Goal: Task Accomplishment & Management: Manage account settings

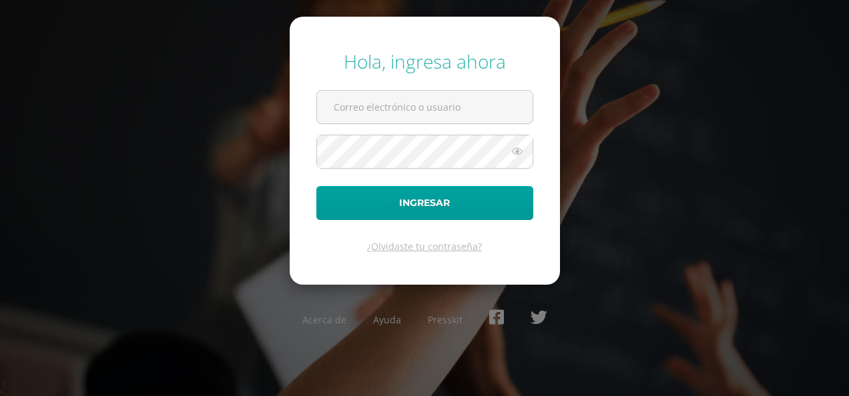
type input "[PERSON_NAME][EMAIL_ADDRESS][DOMAIN_NAME]"
click at [520, 151] on icon at bounding box center [516, 151] width 17 height 16
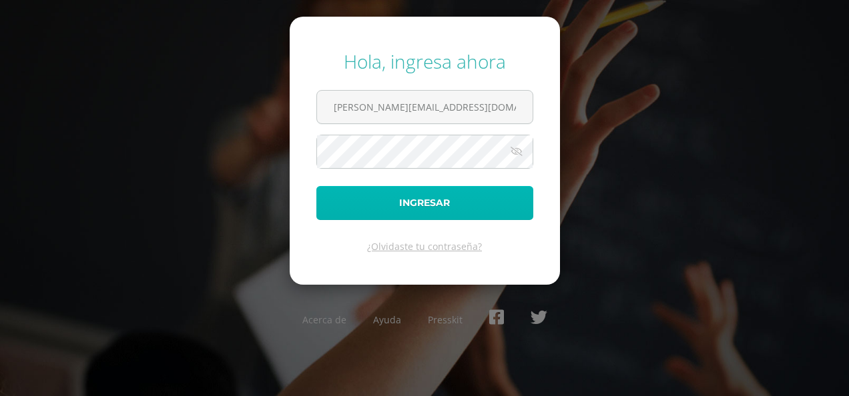
click at [475, 208] on button "Ingresar" at bounding box center [424, 203] width 217 height 34
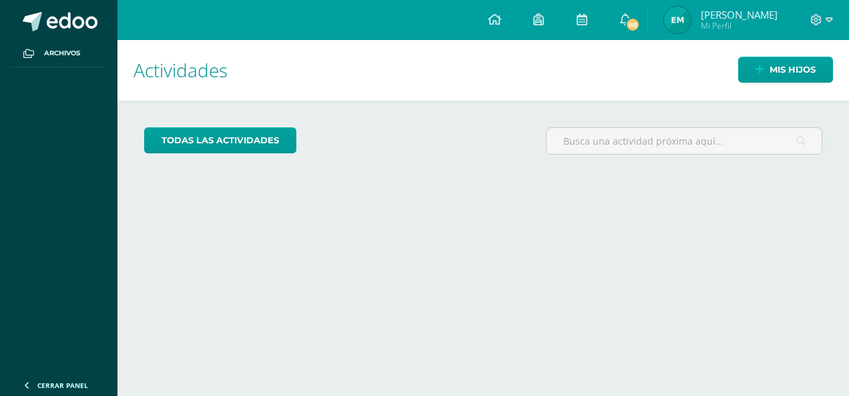
click at [691, 25] on img at bounding box center [677, 20] width 27 height 27
click at [757, 15] on span "[PERSON_NAME]" at bounding box center [739, 14] width 77 height 13
click at [434, 187] on div "todas las Actividades No tienes actividades Échale un vistazo a los demás perío…" at bounding box center [482, 146] width 731 height 91
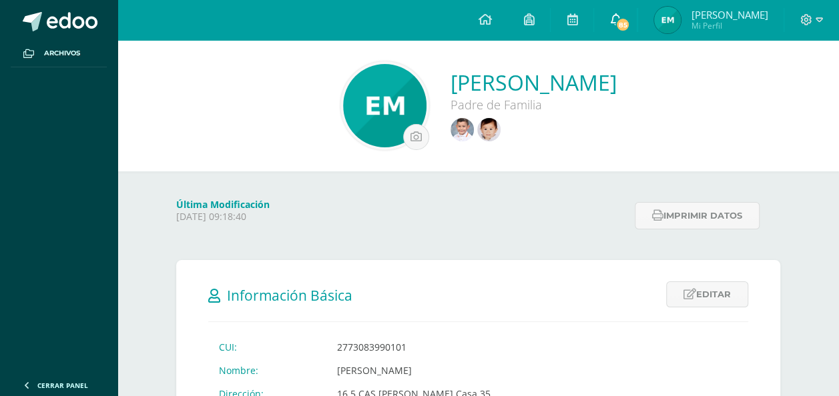
click at [630, 25] on span "85" at bounding box center [622, 24] width 15 height 15
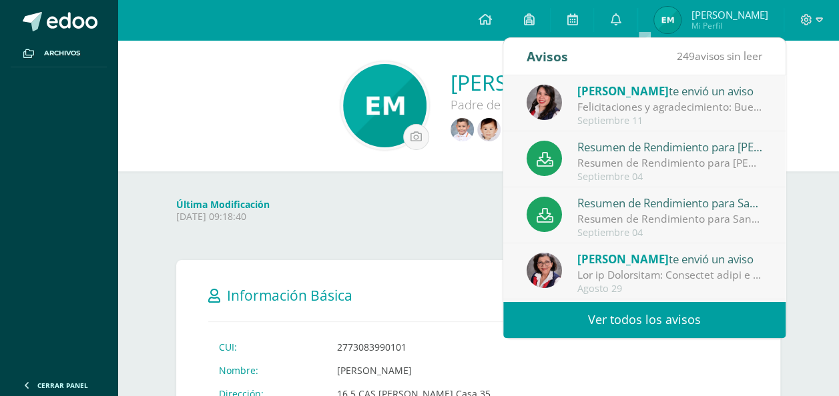
click at [665, 109] on div "Felicitaciones y agradecimiento: Buen día Felicitamos a los niños y niñas de Ki…" at bounding box center [669, 106] width 185 height 15
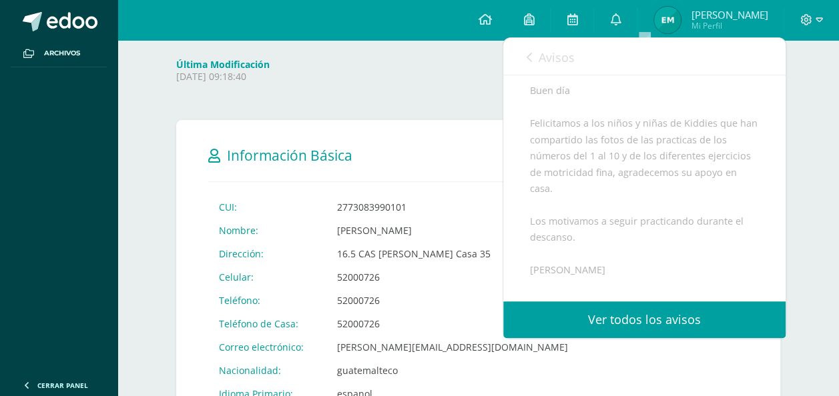
scroll to position [117, 0]
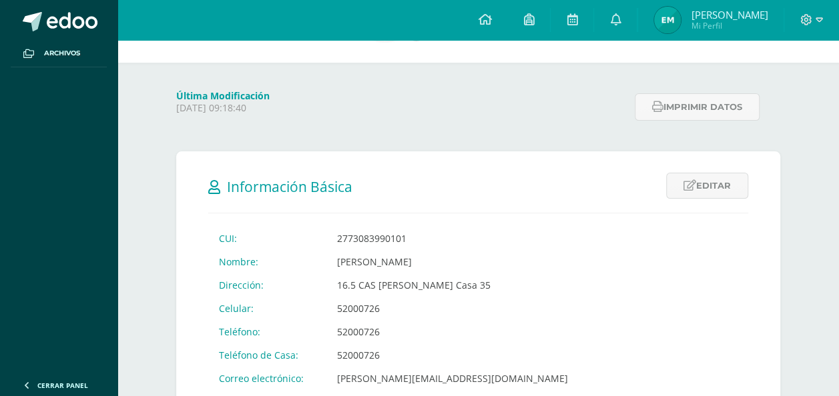
scroll to position [49, 0]
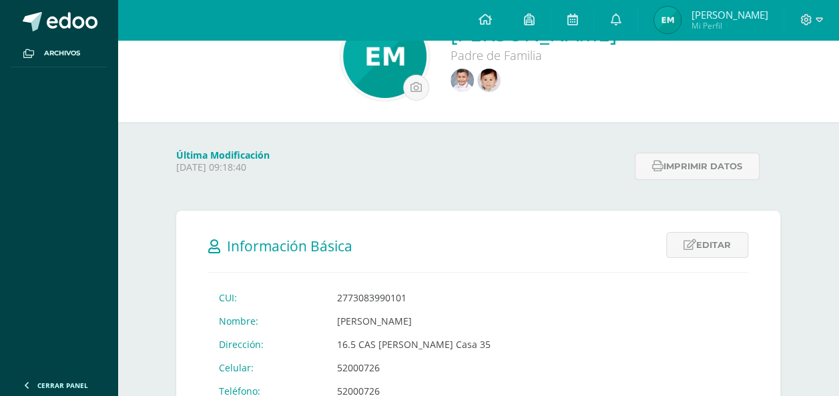
click at [681, 27] on img at bounding box center [667, 20] width 27 height 27
click at [620, 23] on icon at bounding box center [615, 19] width 11 height 12
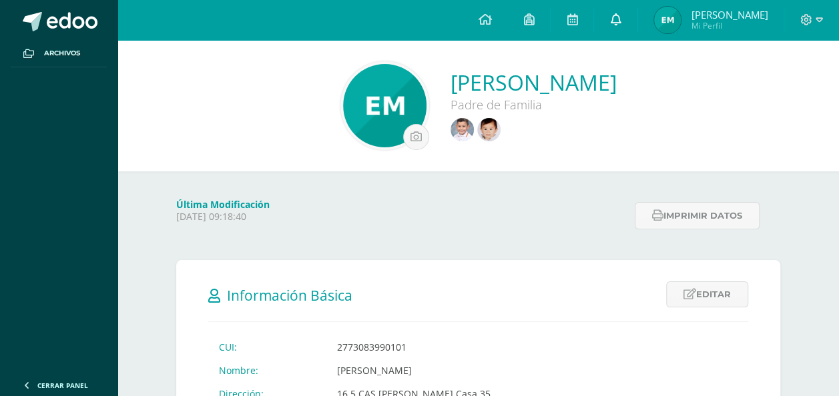
click at [620, 22] on icon at bounding box center [615, 19] width 11 height 12
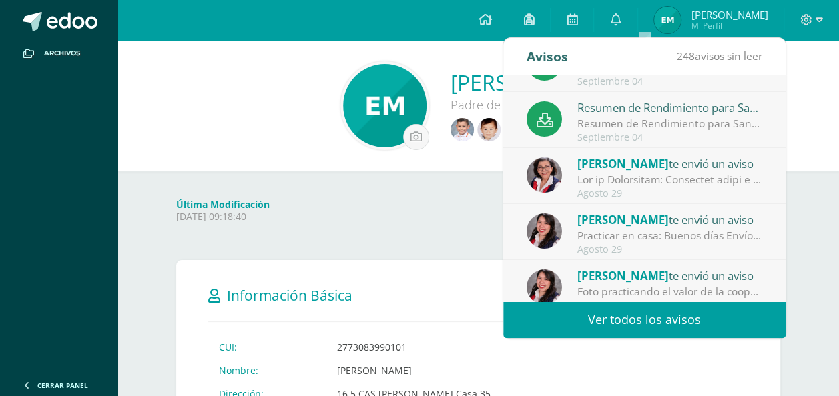
scroll to position [102, 0]
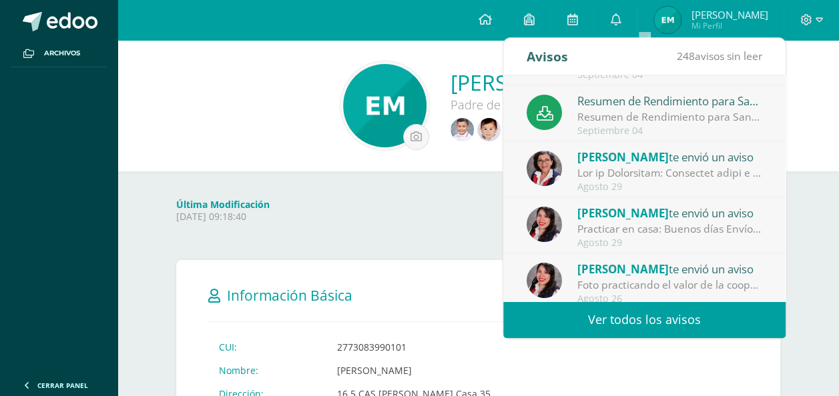
click at [663, 171] on div at bounding box center [669, 172] width 185 height 15
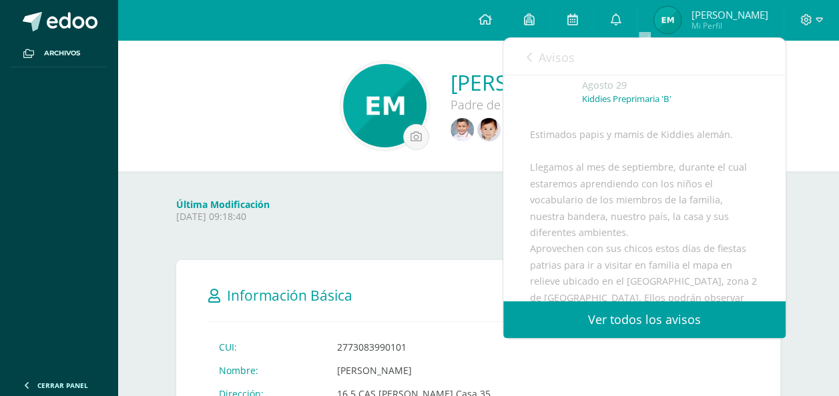
scroll to position [0, 0]
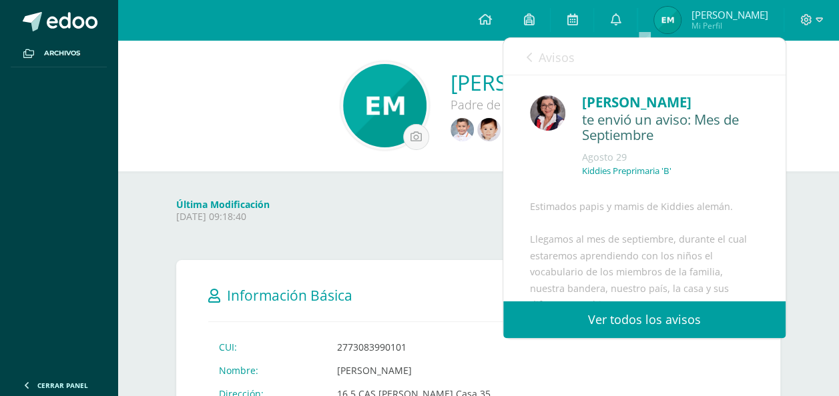
click at [171, 104] on div "[PERSON_NAME] Padre de Familia" at bounding box center [478, 105] width 700 height 89
